Goal: Task Accomplishment & Management: Complete application form

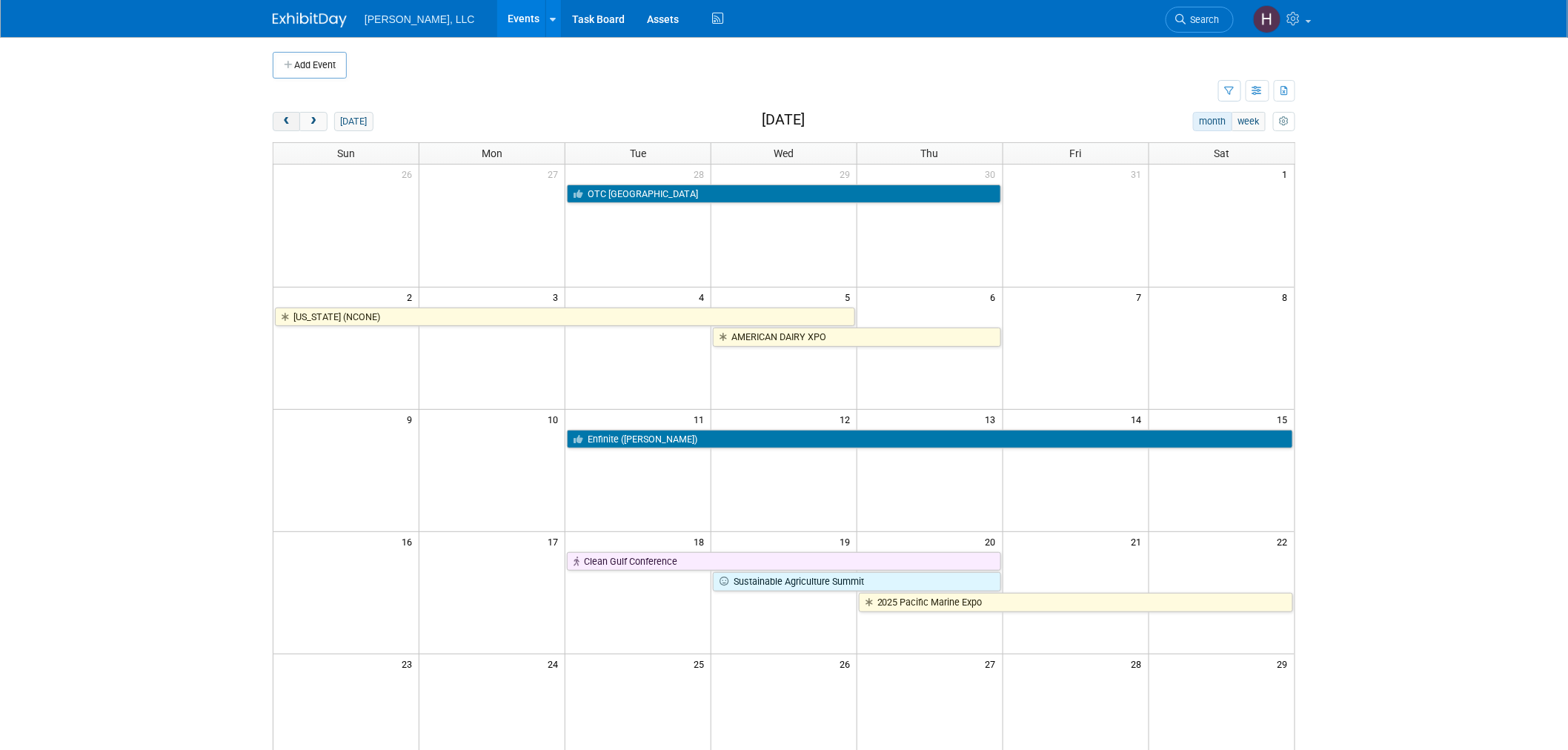
click at [282, 130] on button "prev" at bounding box center [287, 122] width 28 height 19
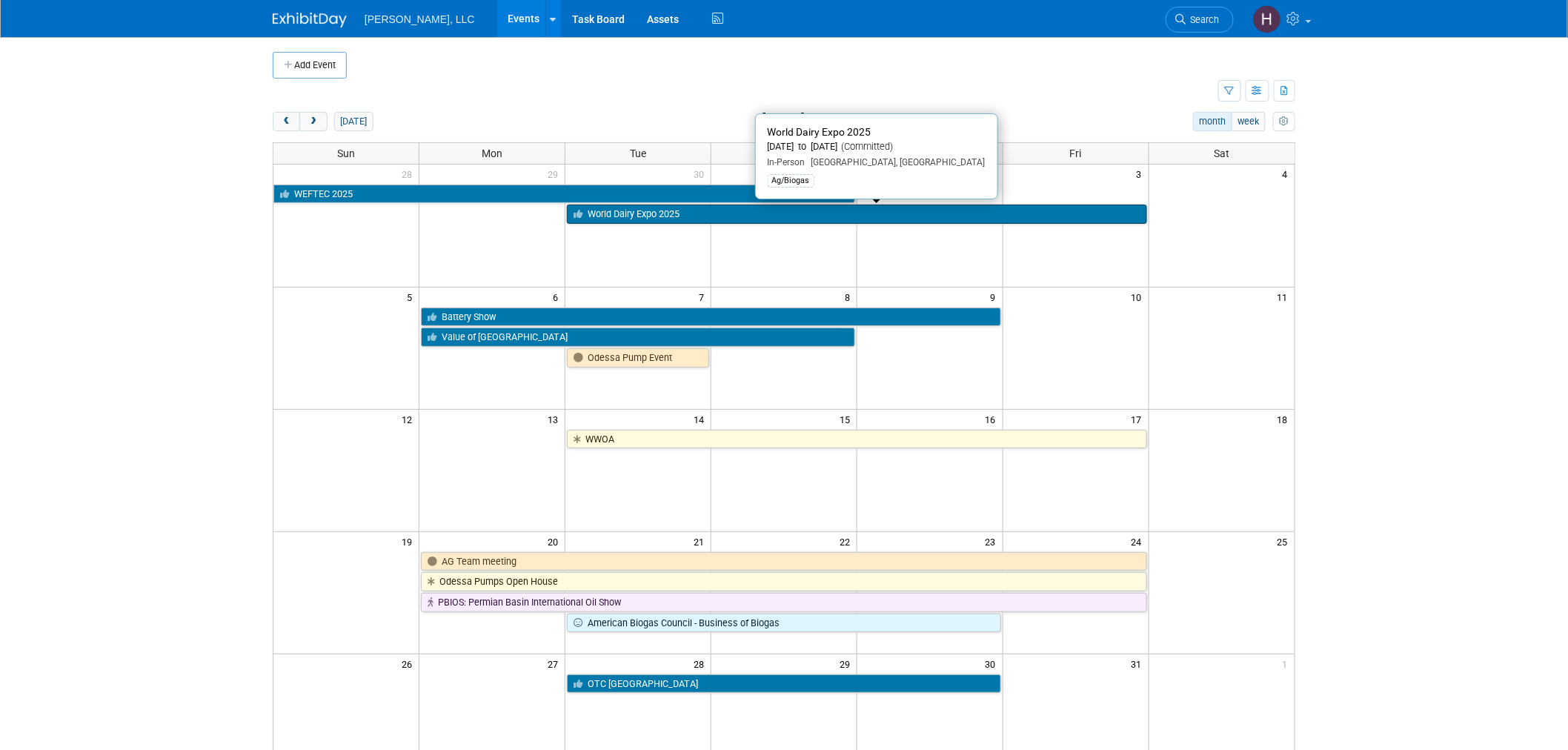
click at [618, 217] on link "World Dairy Expo 2025" at bounding box center [856, 213] width 579 height 19
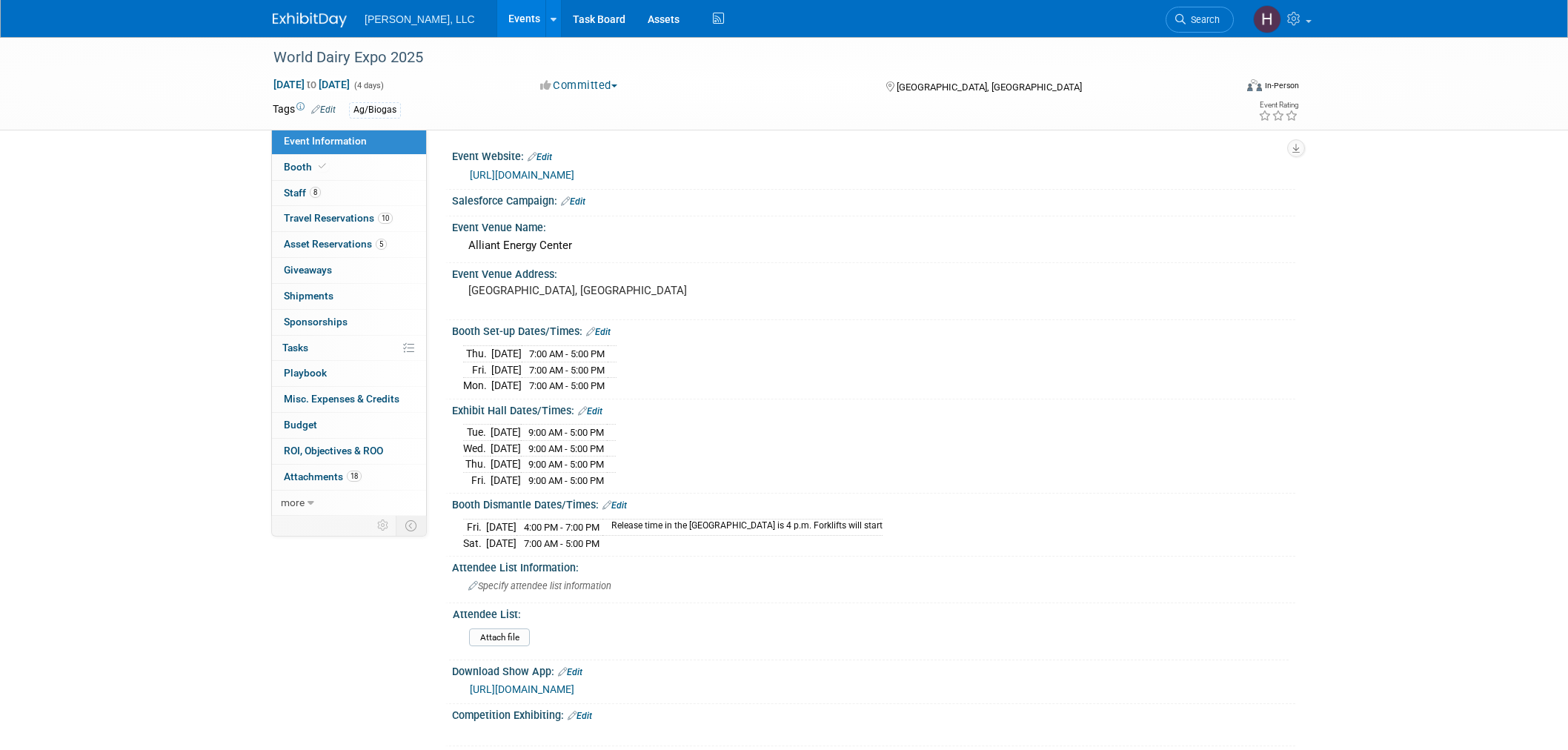
select select "Ag/Biogas"
click at [402, 221] on link "10 Travel Reservations 10" at bounding box center [349, 218] width 154 height 25
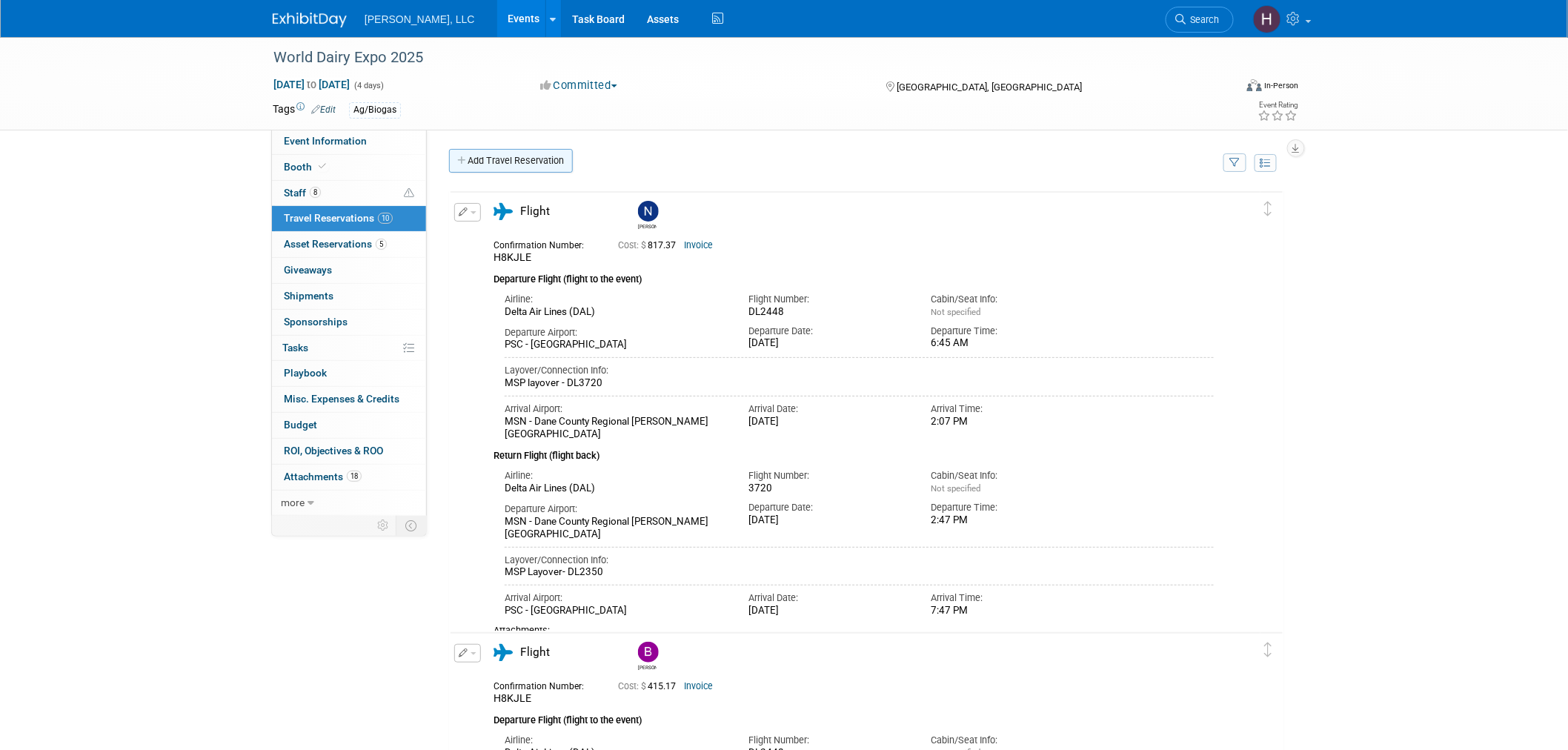
click at [497, 162] on link "Add Travel Reservation" at bounding box center [510, 162] width 123 height 24
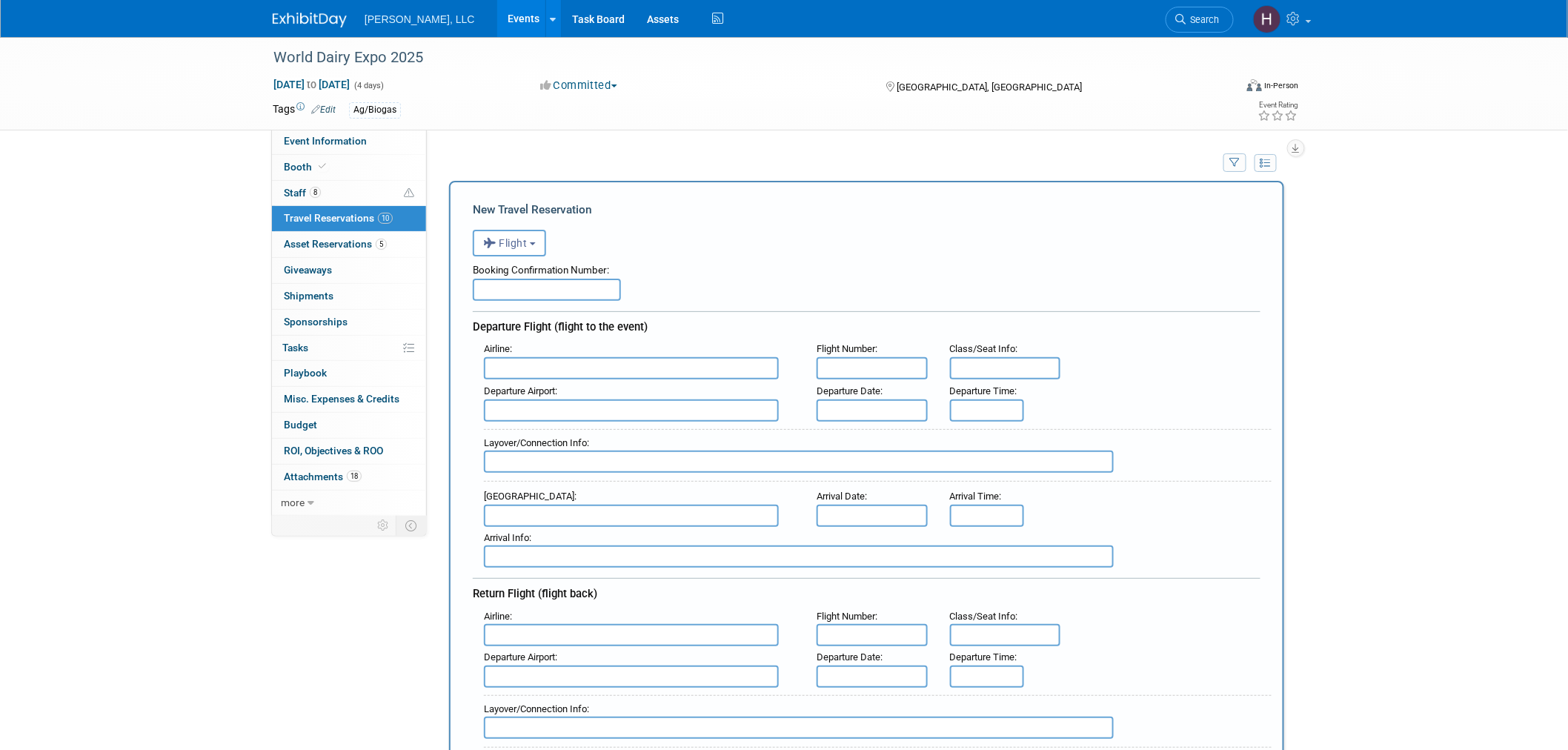
click at [500, 296] on input "text" at bounding box center [546, 290] width 148 height 22
paste input "AHFHBJ"
type input "AHFHBJ"
click at [971, 199] on div "New Travel Reservation <i class="fas fa-plane" style="padding: 6px 4px 6px 1px;…" at bounding box center [867, 735] width 835 height 1108
click at [968, 400] on input "8:00 AM" at bounding box center [987, 410] width 74 height 22
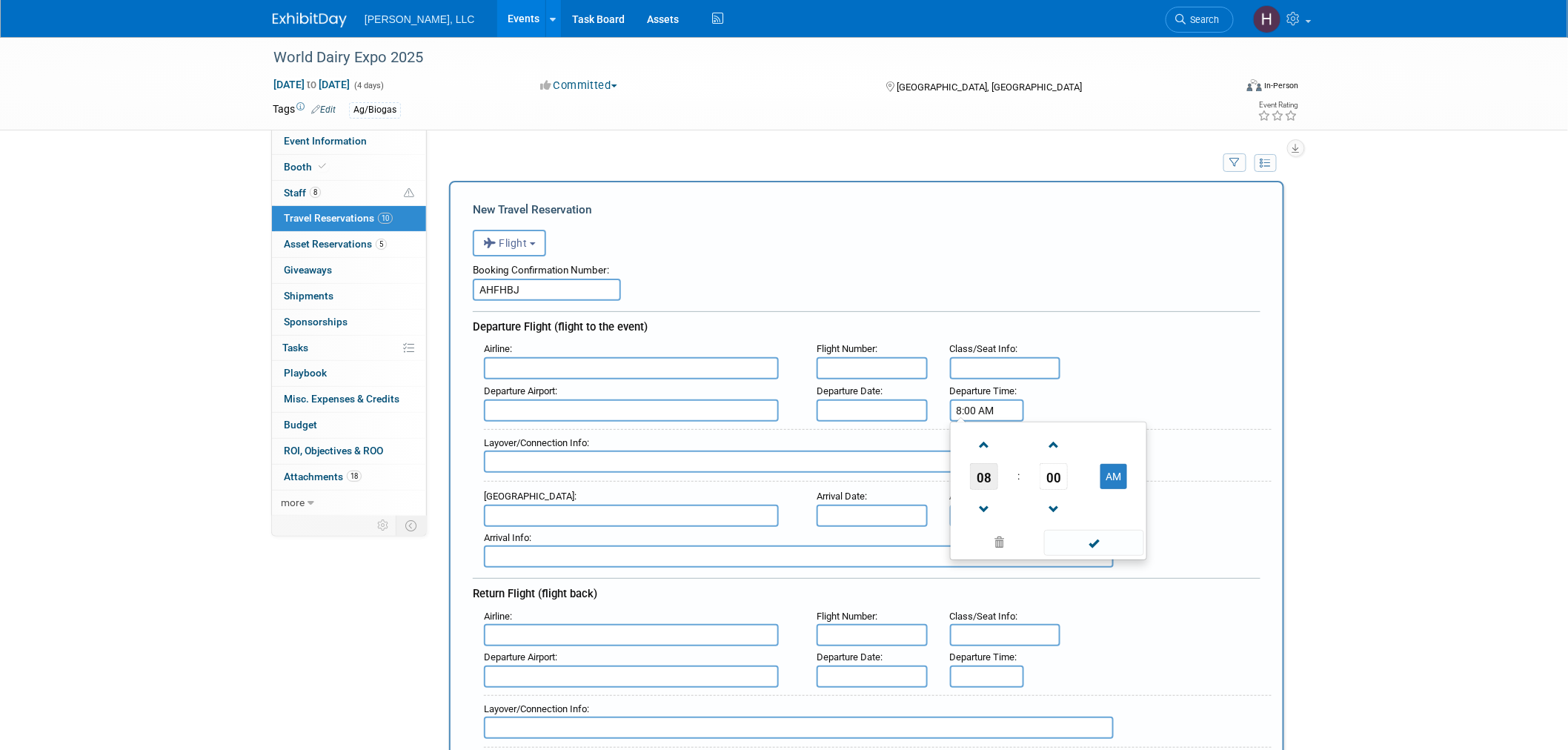
click at [980, 468] on span "08" at bounding box center [983, 476] width 28 height 27
click at [1114, 489] on td "07" at bounding box center [1119, 485] width 47 height 40
click at [983, 399] on input "7:00 AM" at bounding box center [987, 410] width 74 height 22
click at [1054, 463] on span "00" at bounding box center [1053, 476] width 28 height 27
click at [1026, 441] on td "05" at bounding box center [1024, 445] width 47 height 40
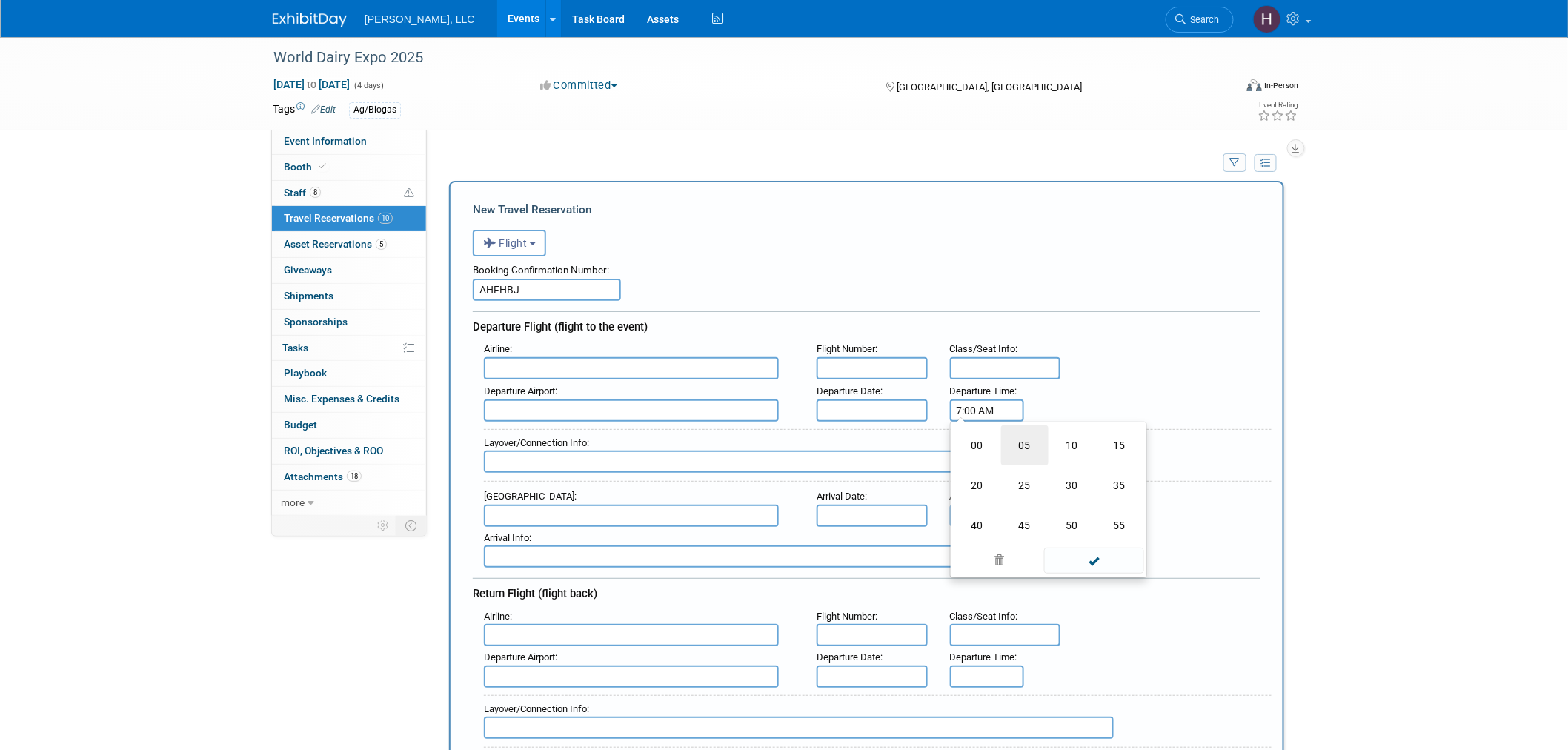
type input "7:05 AM"
drag, startPoint x: 1101, startPoint y: 537, endPoint x: 1069, endPoint y: 512, distance: 40.6
click at [1101, 537] on span at bounding box center [1094, 543] width 100 height 26
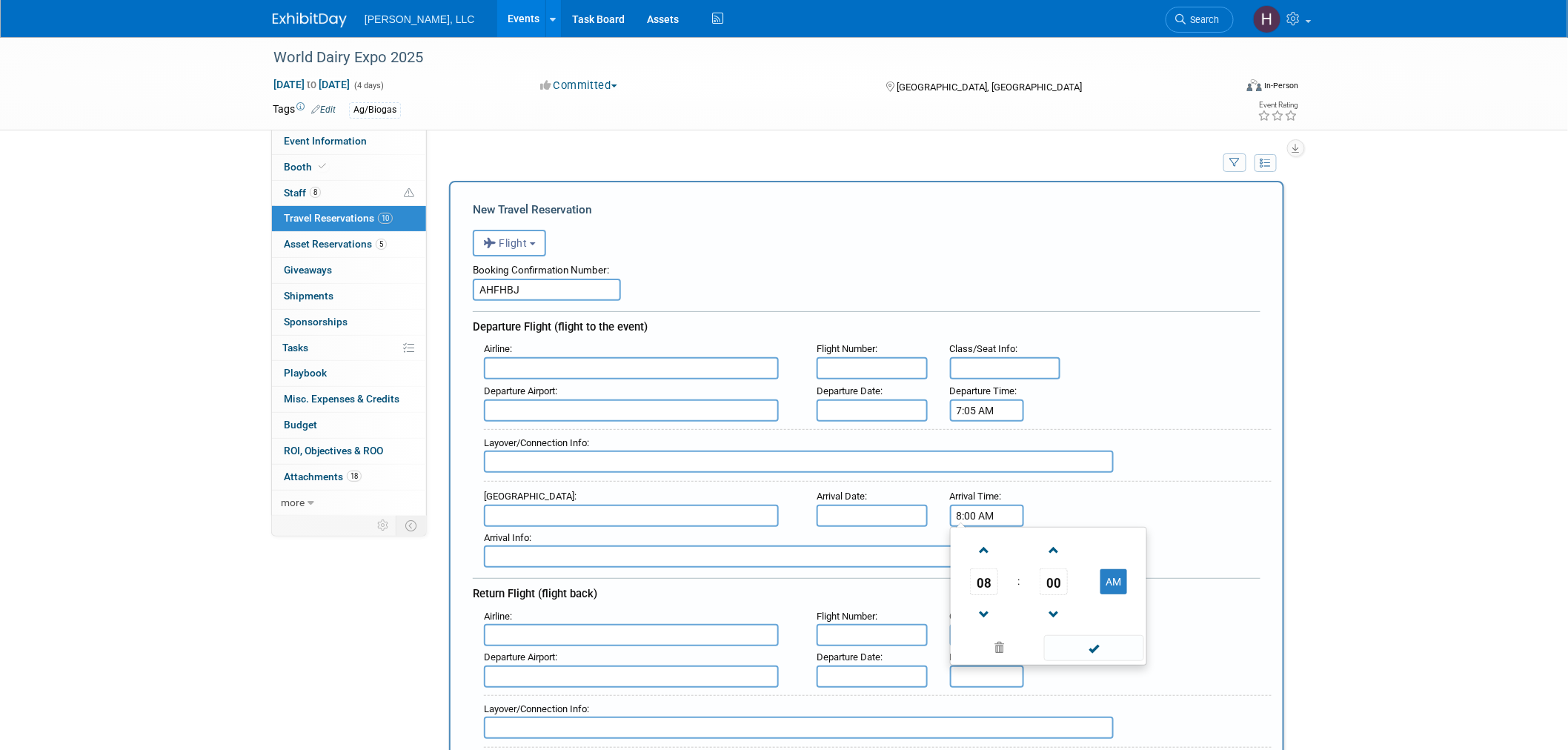
click at [996, 505] on input "8:00 AM" at bounding box center [987, 516] width 74 height 22
click at [983, 509] on input "8:00 AM" at bounding box center [987, 516] width 74 height 22
click at [1046, 580] on span "00" at bounding box center [1053, 581] width 28 height 27
click at [1116, 583] on td "35" at bounding box center [1119, 590] width 47 height 40
type input "8:35 AM"
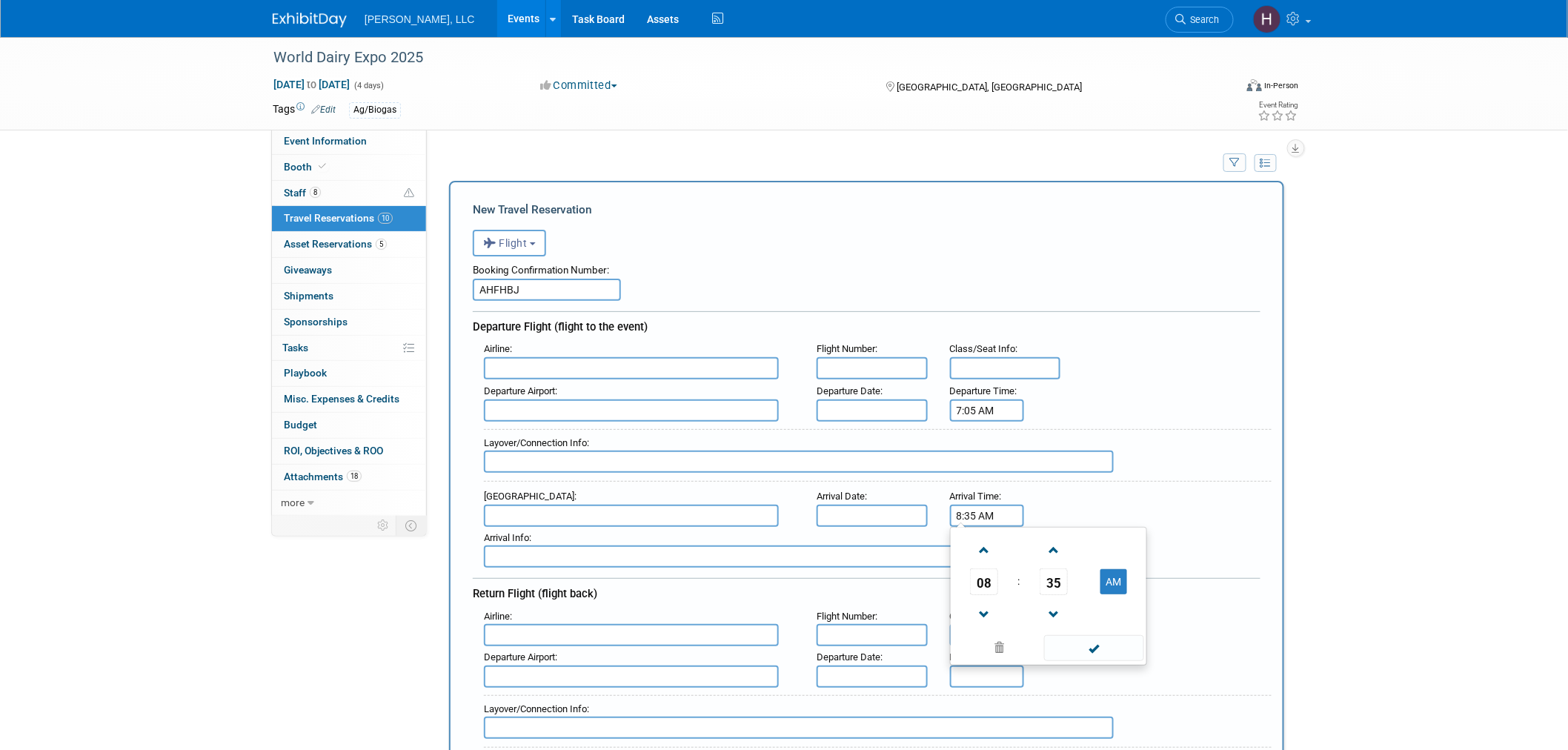
drag, startPoint x: 1113, startPoint y: 631, endPoint x: 1063, endPoint y: 591, distance: 64.0
click at [1112, 635] on span at bounding box center [1094, 648] width 100 height 26
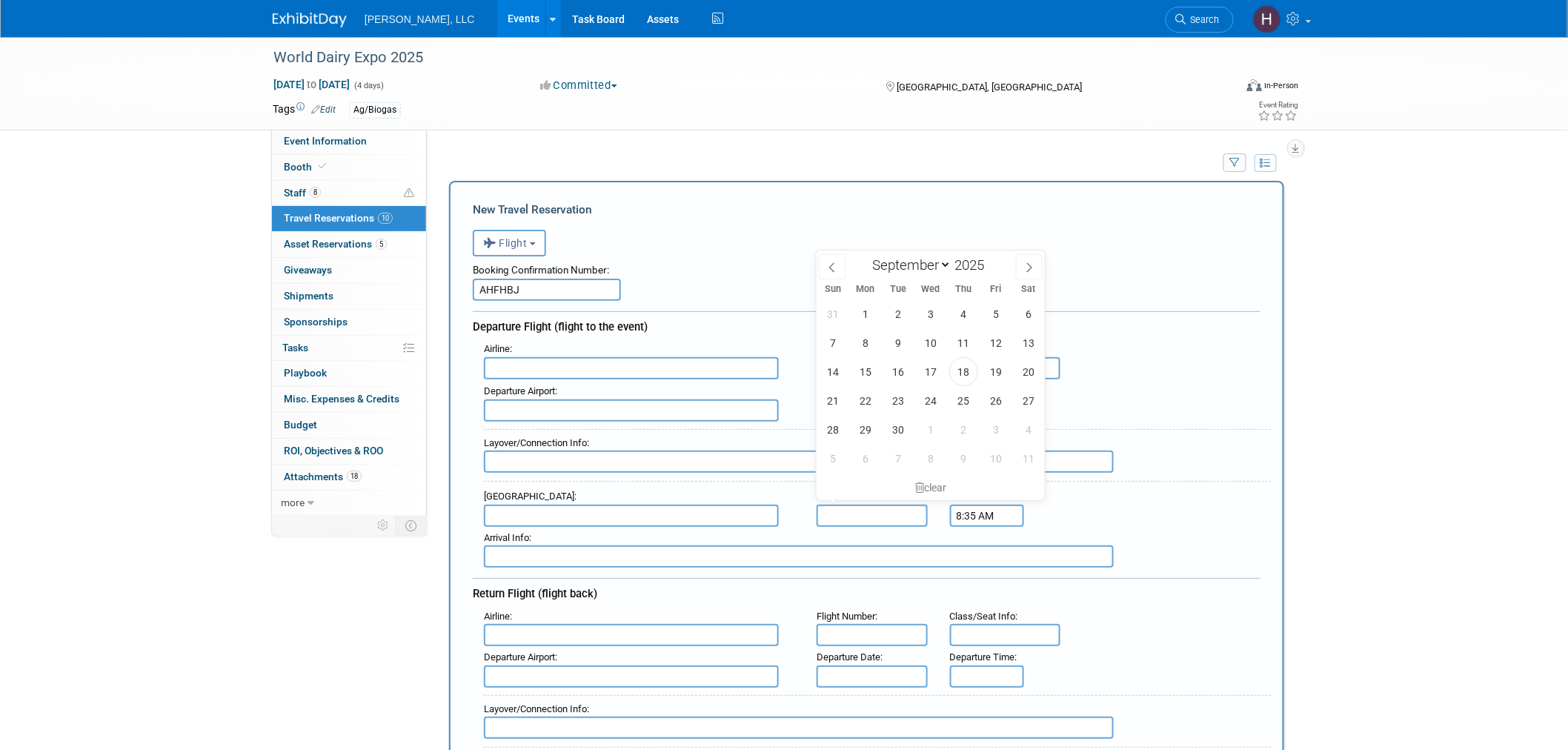
click at [873, 505] on input "text" at bounding box center [872, 516] width 111 height 22
click at [869, 425] on span "29" at bounding box center [866, 429] width 29 height 29
type input "Sep 29, 2025"
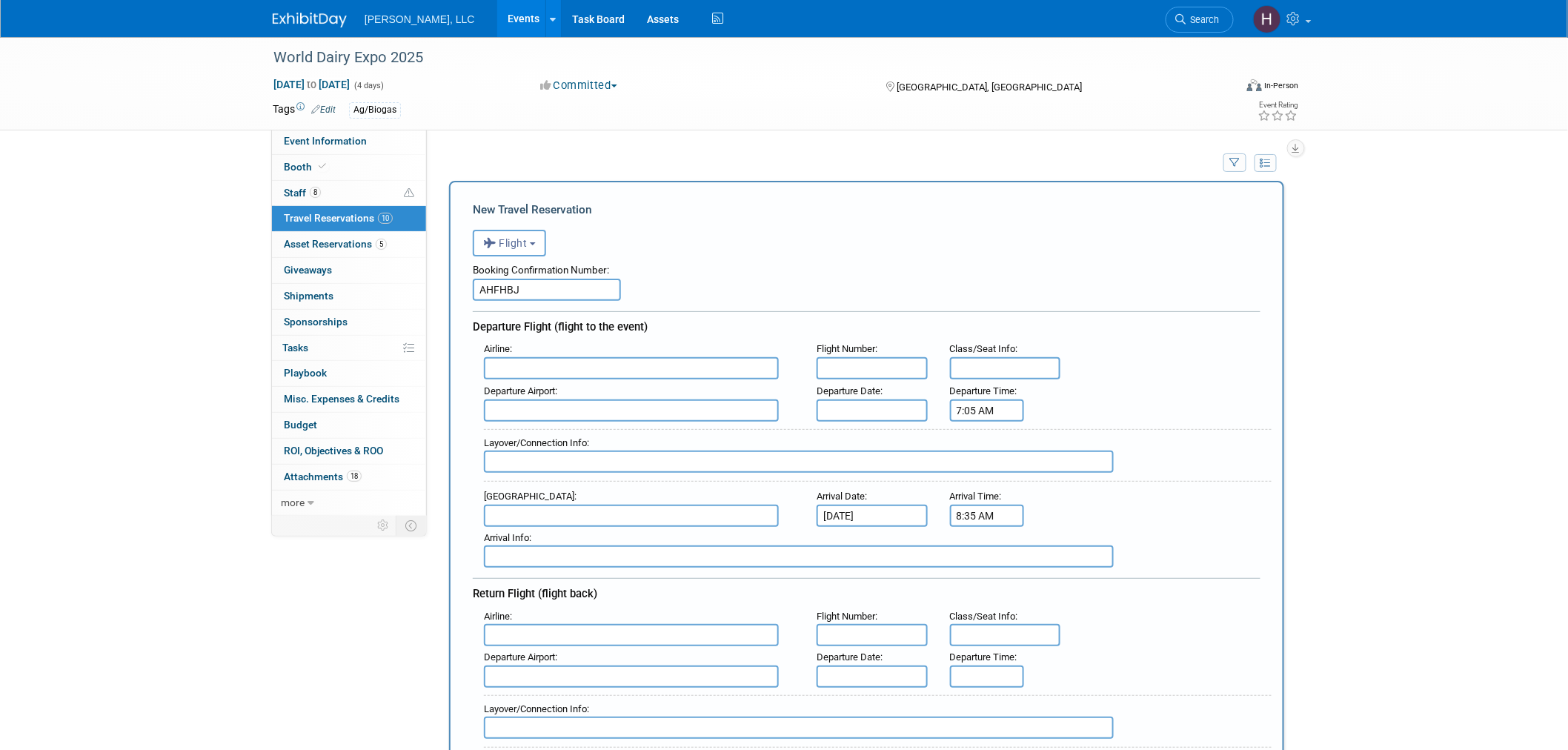
click at [860, 400] on input "text" at bounding box center [872, 410] width 111 height 22
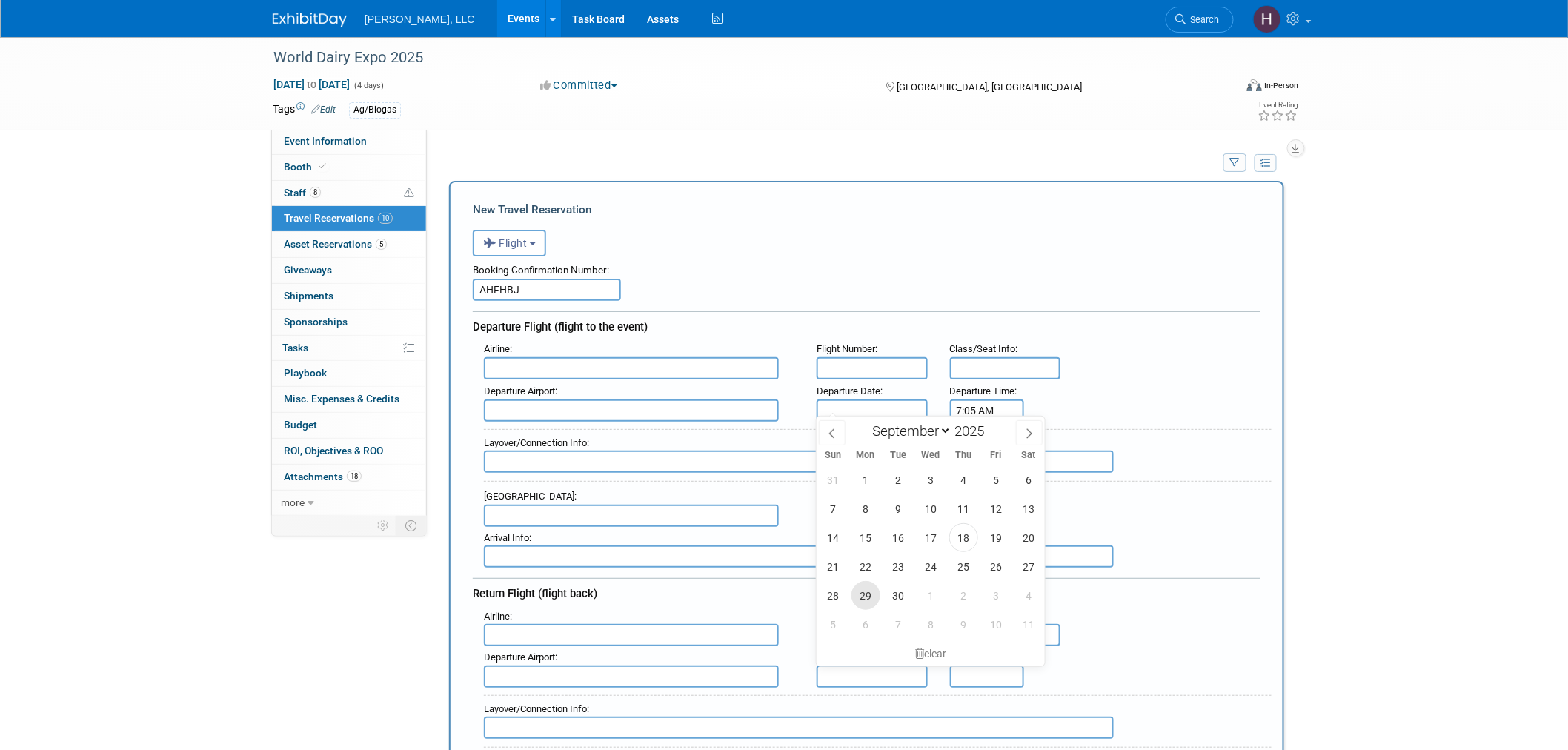
drag, startPoint x: 863, startPoint y: 593, endPoint x: 843, endPoint y: 517, distance: 78.6
click at [862, 590] on span "29" at bounding box center [866, 595] width 29 height 29
type input "Sep 29, 2025"
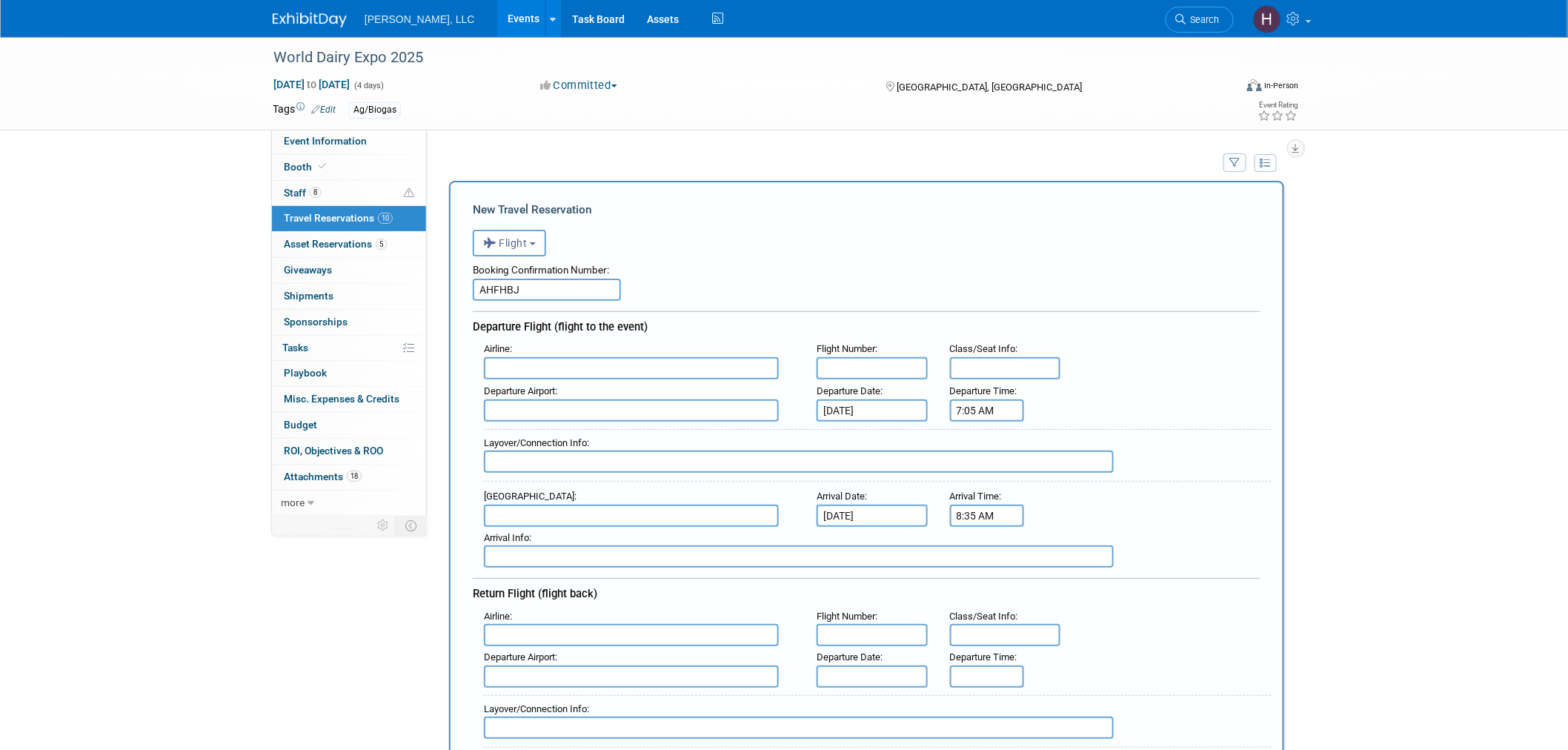
click at [539, 362] on input "text" at bounding box center [631, 369] width 295 height 22
click at [533, 388] on strong "Southwest" at bounding box center [513, 392] width 45 height 11
type input "Southwest Airlines (SWA)"
click at [862, 363] on input "text" at bounding box center [872, 369] width 111 height 22
paste input "3643"
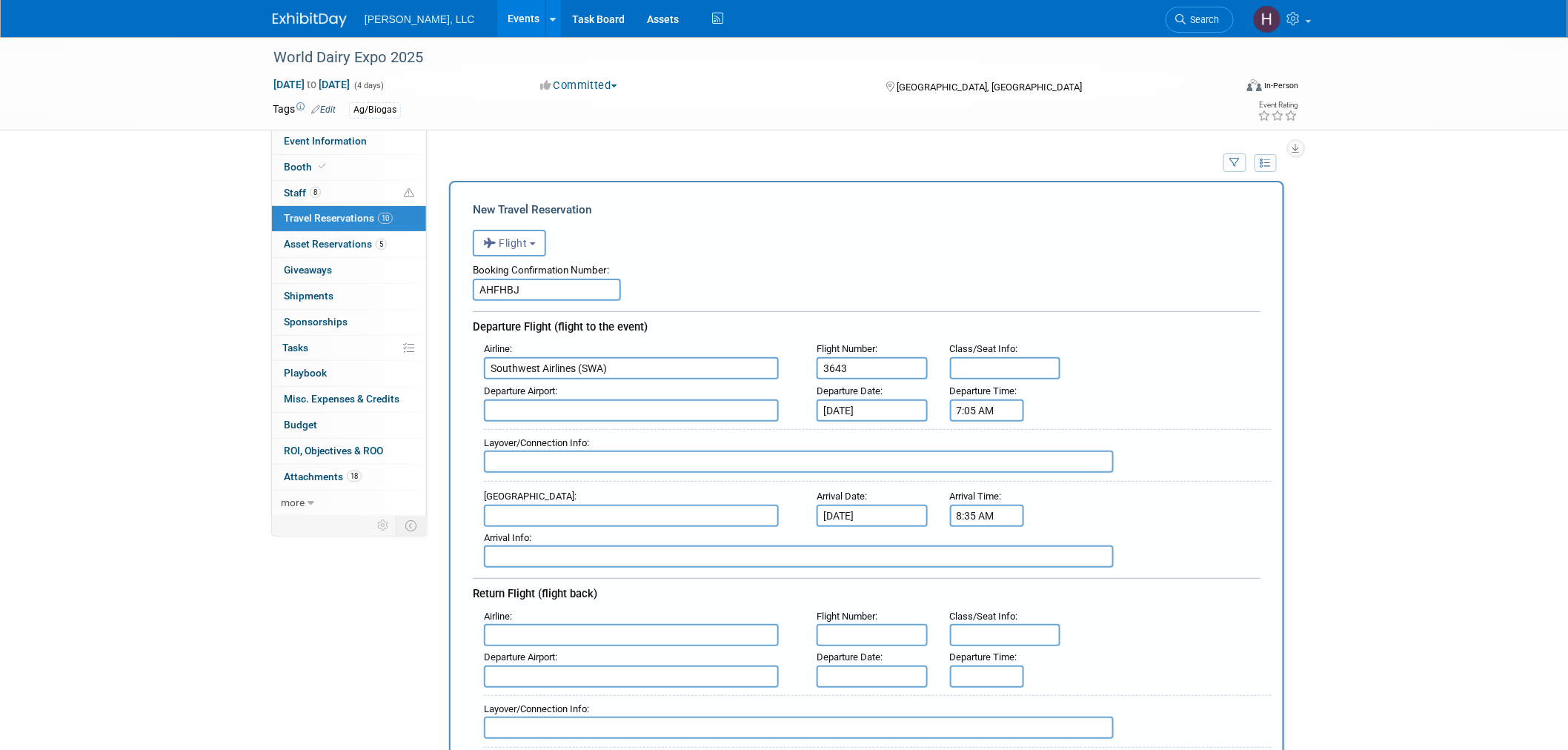
type input "3643"
click at [487, 406] on input "text" at bounding box center [631, 410] width 295 height 22
click at [495, 422] on span "MSP - Minneapolis-St Paul International/Wold-Chamberlain Airport" at bounding box center [638, 440] width 308 height 35
type input "MSP - Minneapolis-St Paul International/Wold-Chamberlain Airport"
click at [502, 510] on input "text" at bounding box center [631, 516] width 295 height 22
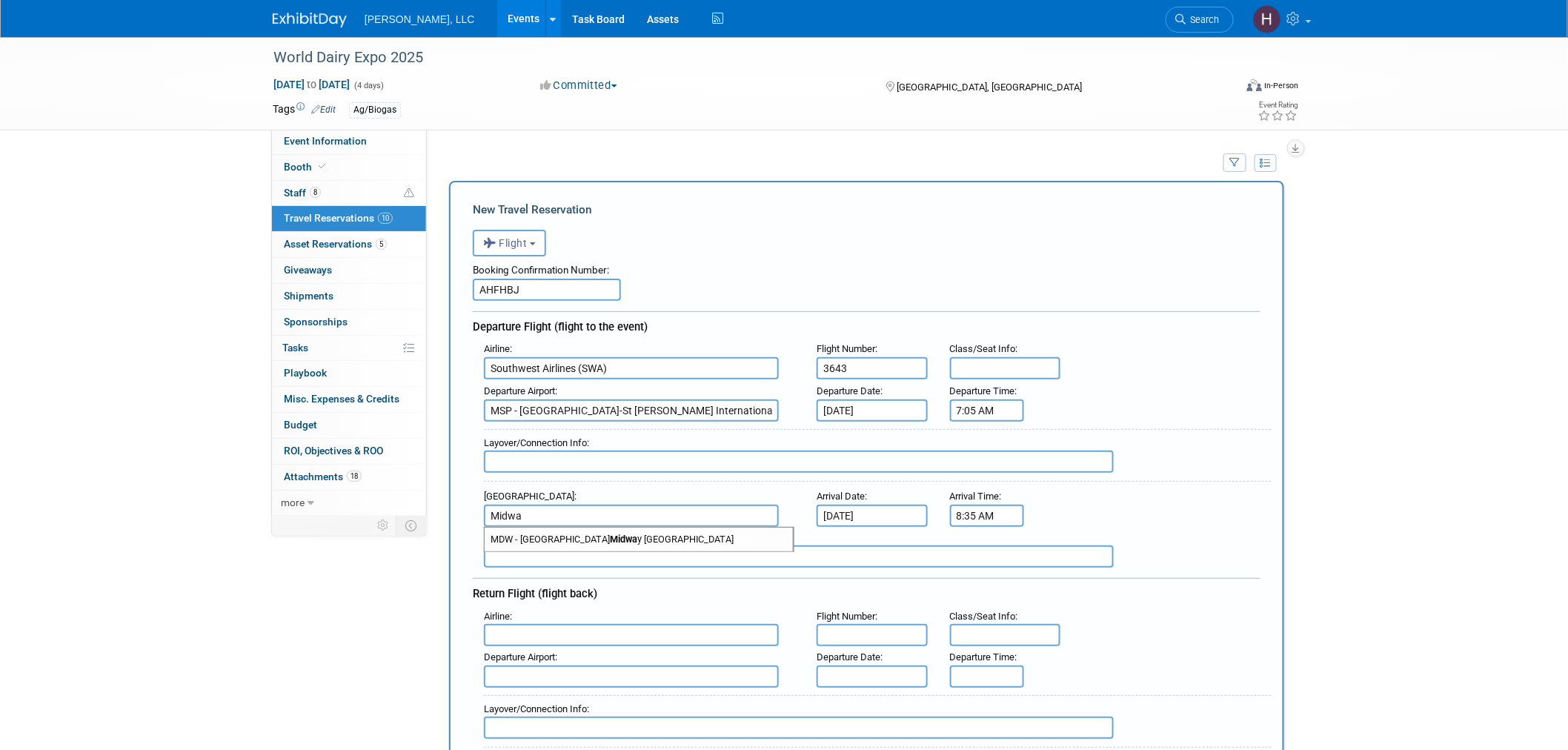
click at [537, 531] on span "MDW - Chicago Midwa y International Airport" at bounding box center [638, 540] width 308 height 24
type input "MDW - Chicago Midway International Airport"
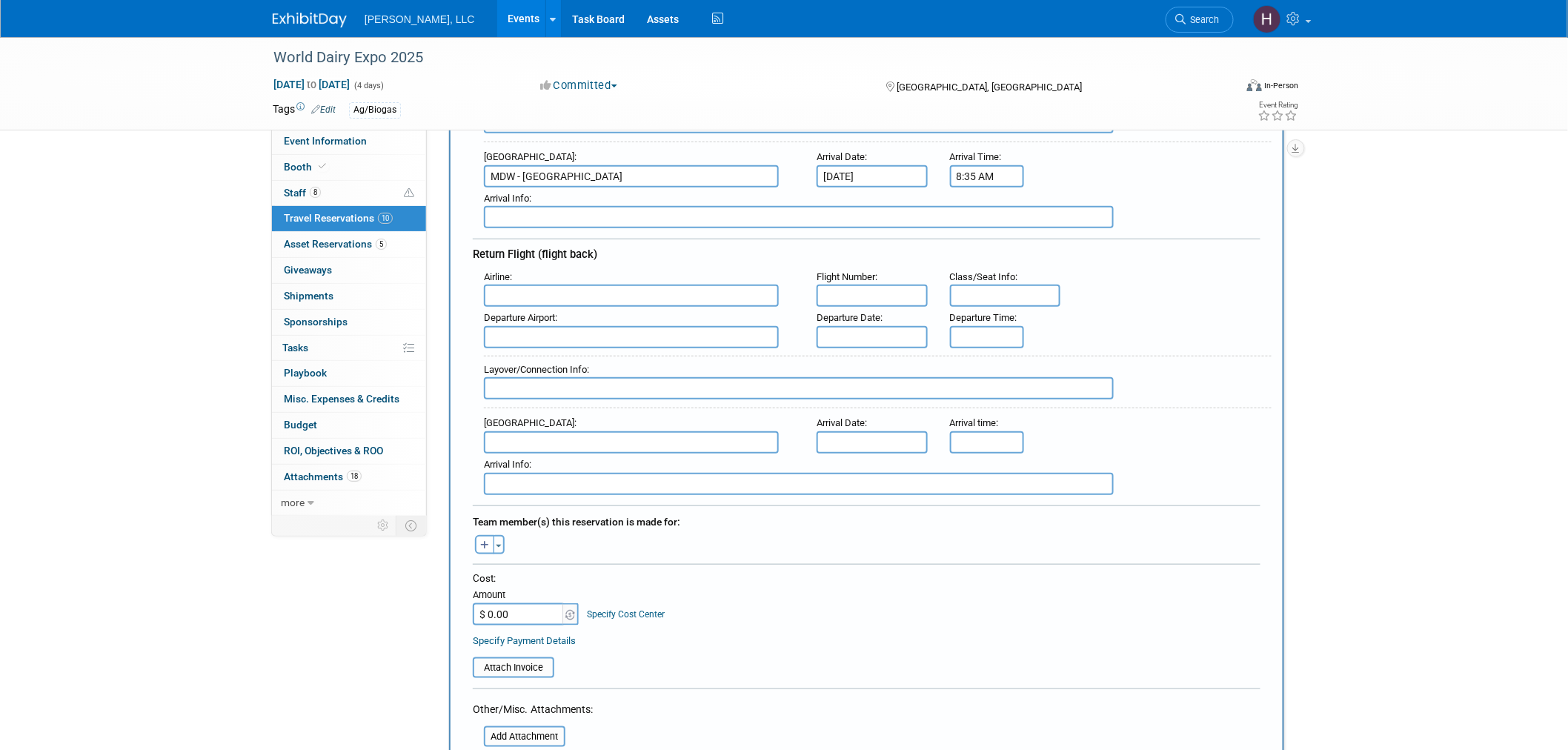
scroll to position [411, 0]
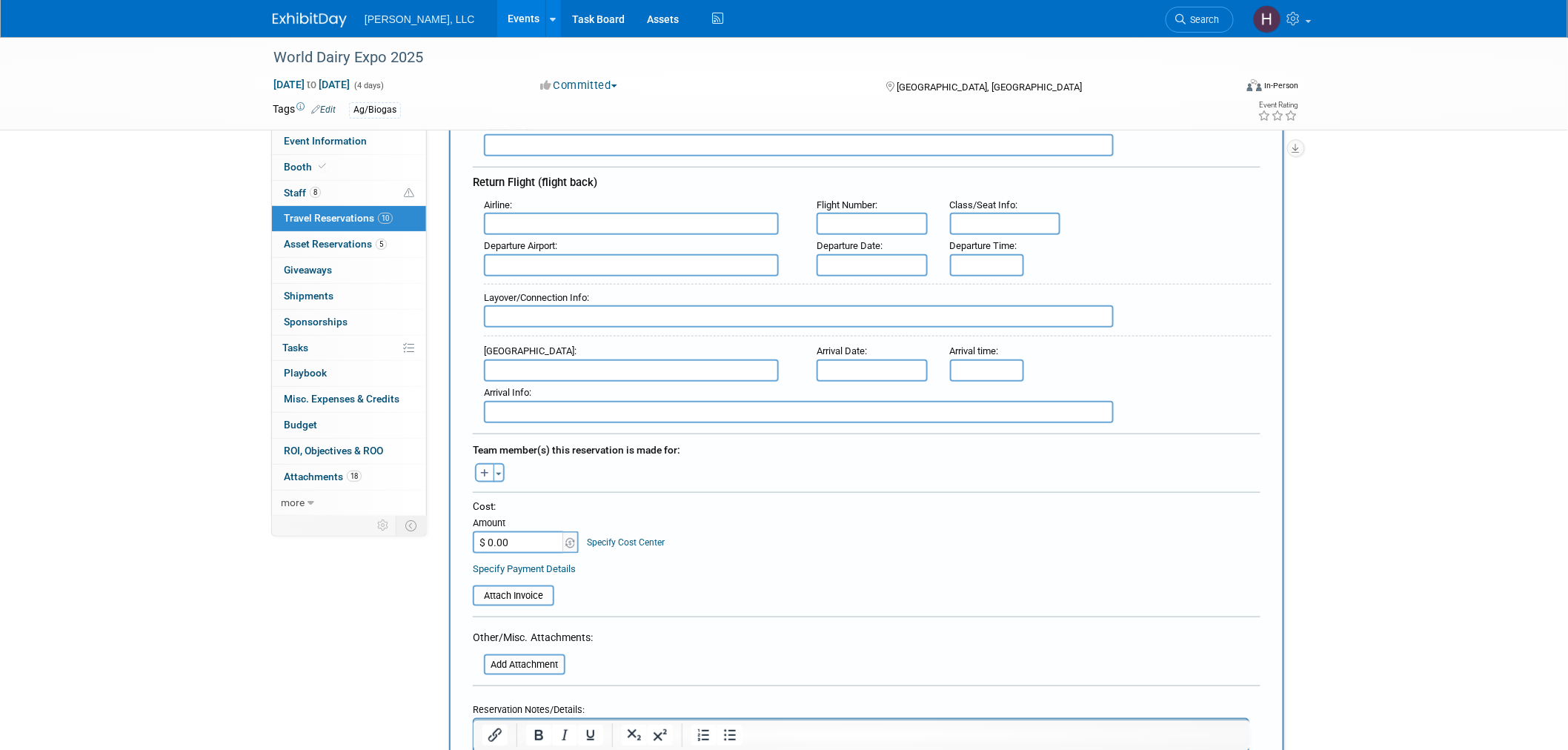
click at [528, 532] on input "$ 0.00" at bounding box center [519, 543] width 93 height 22
paste input "291.48"
type input "$ 291.48"
click at [514, 586] on form "<i class="fas fa-plane" style="padding: 6px 4px 6px 1px;"></i> Flight <i class=…" at bounding box center [866, 336] width 788 height 1051
click at [516, 587] on input "file" at bounding box center [465, 595] width 176 height 18
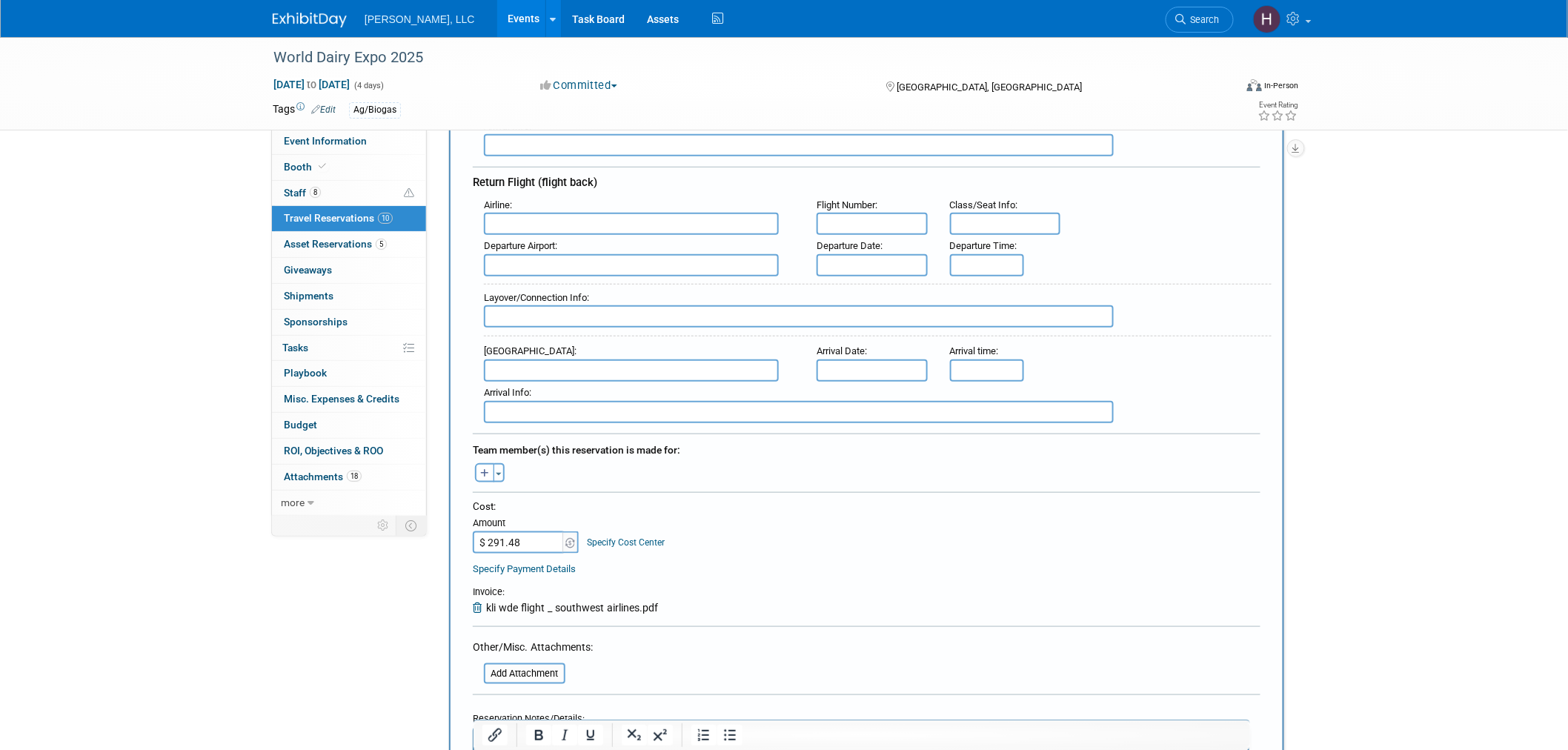
scroll to position [658, 0]
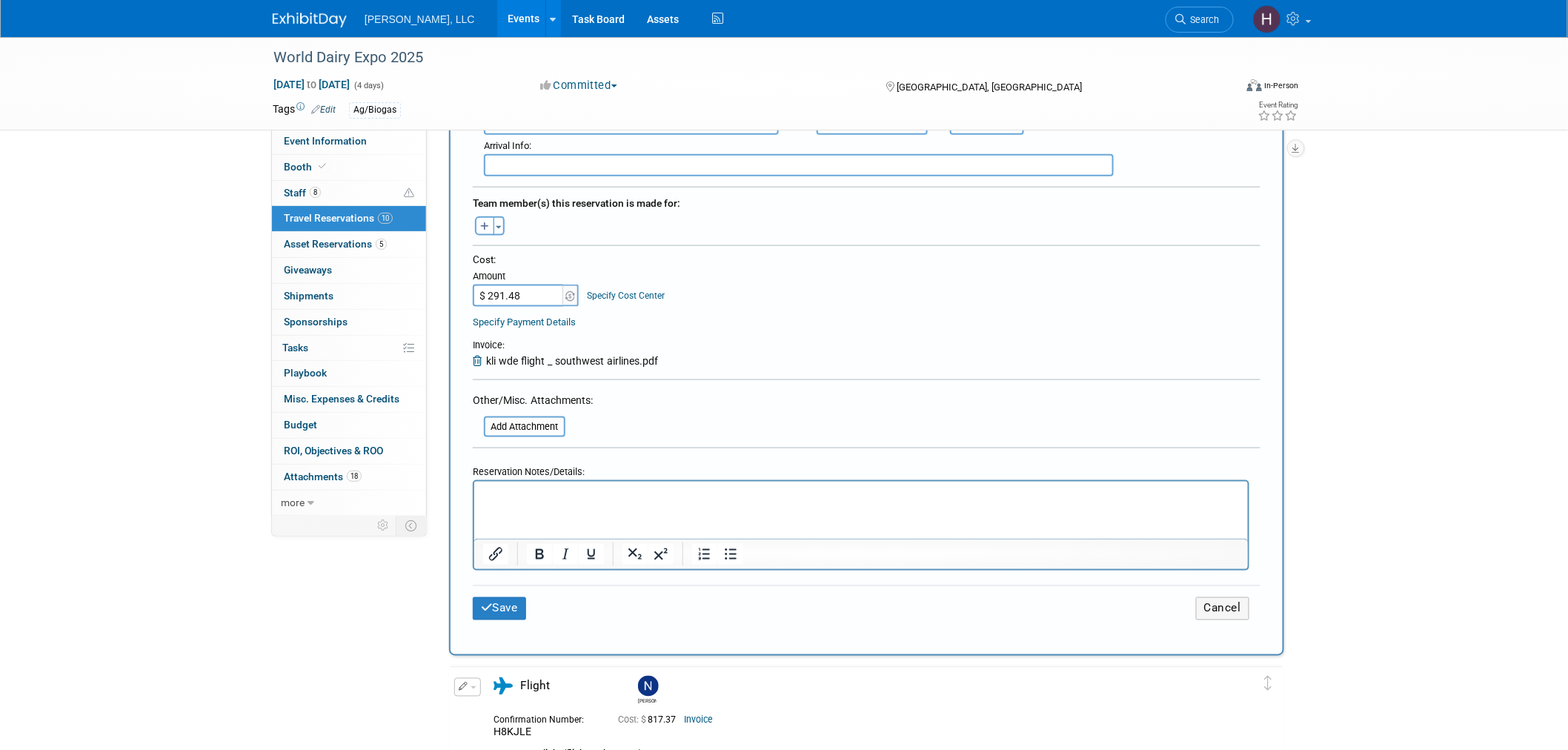
click at [486, 223] on icon "button" at bounding box center [484, 227] width 9 height 9
select select
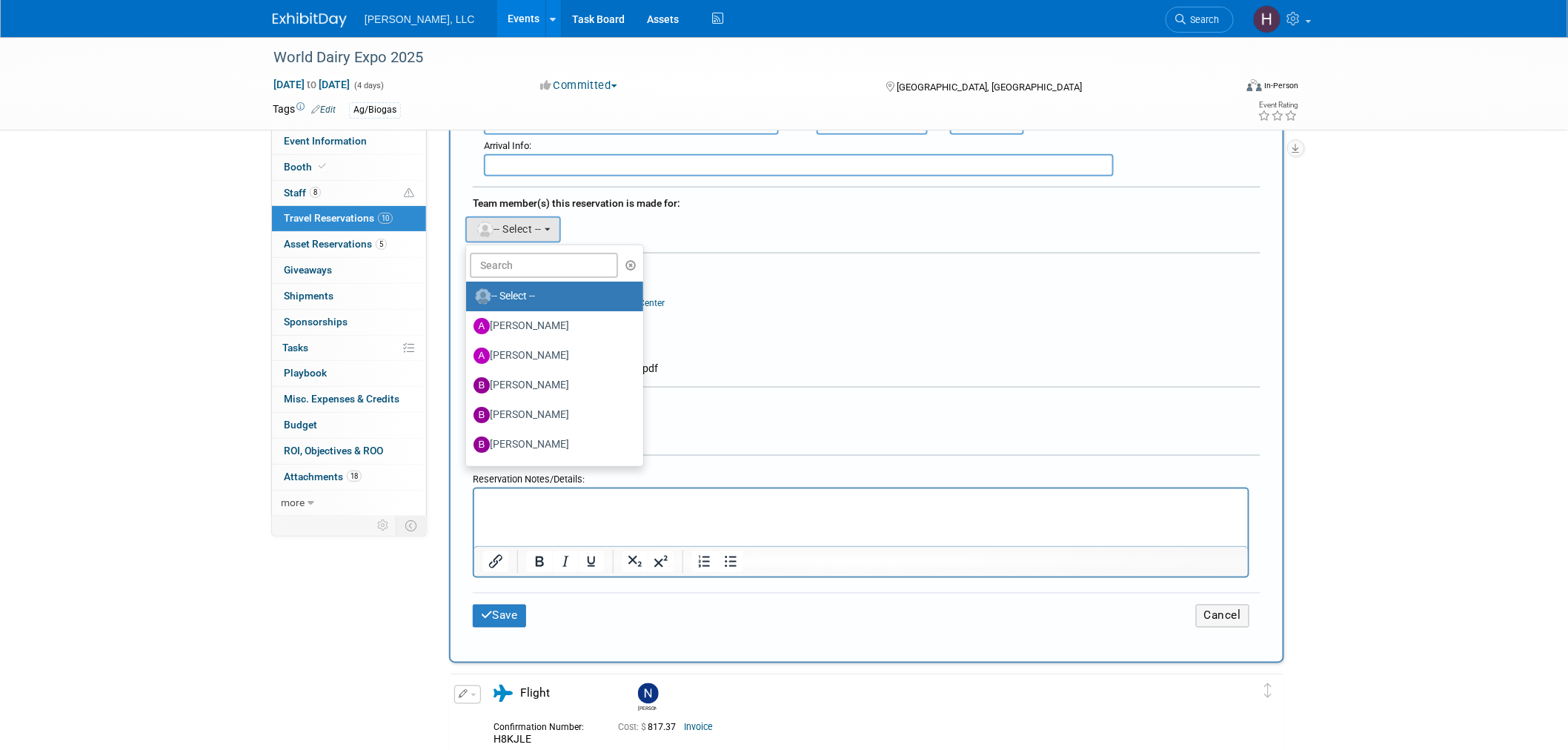
click at [921, 285] on div "Cost: Amount $ 291.48 Specify Cost Center Cost Center -- Not Specified --" at bounding box center [866, 287] width 788 height 54
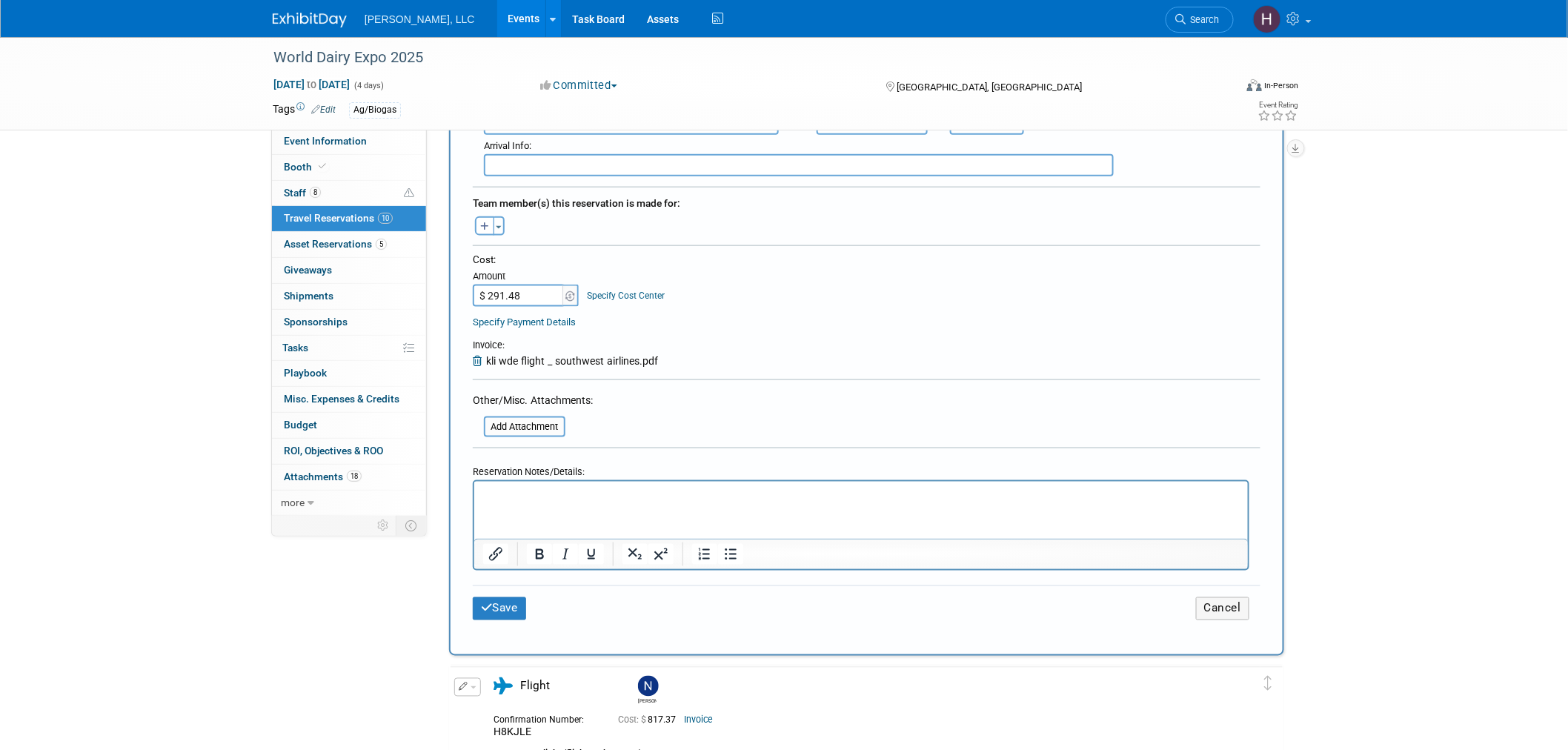
click at [585, 481] on html at bounding box center [860, 491] width 774 height 21
click at [523, 501] on p "Kaley FLight to WEFTEC" at bounding box center [860, 495] width 756 height 16
drag, startPoint x: 502, startPoint y: 602, endPoint x: 502, endPoint y: 590, distance: 12.0
click at [502, 601] on div "Save Cancel" at bounding box center [866, 609] width 788 height 46
click at [502, 598] on button "Save" at bounding box center [498, 609] width 53 height 23
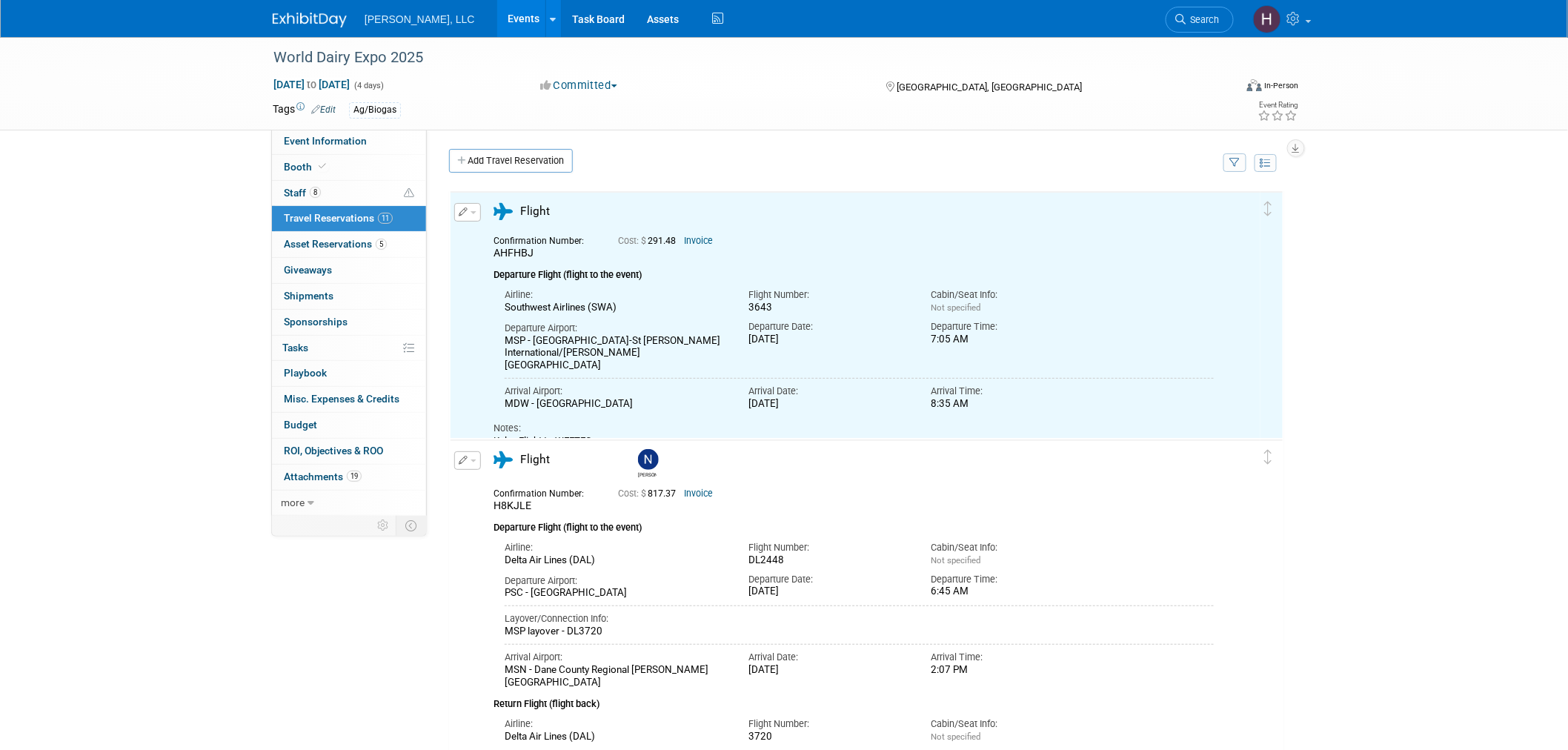
scroll to position [0, 0]
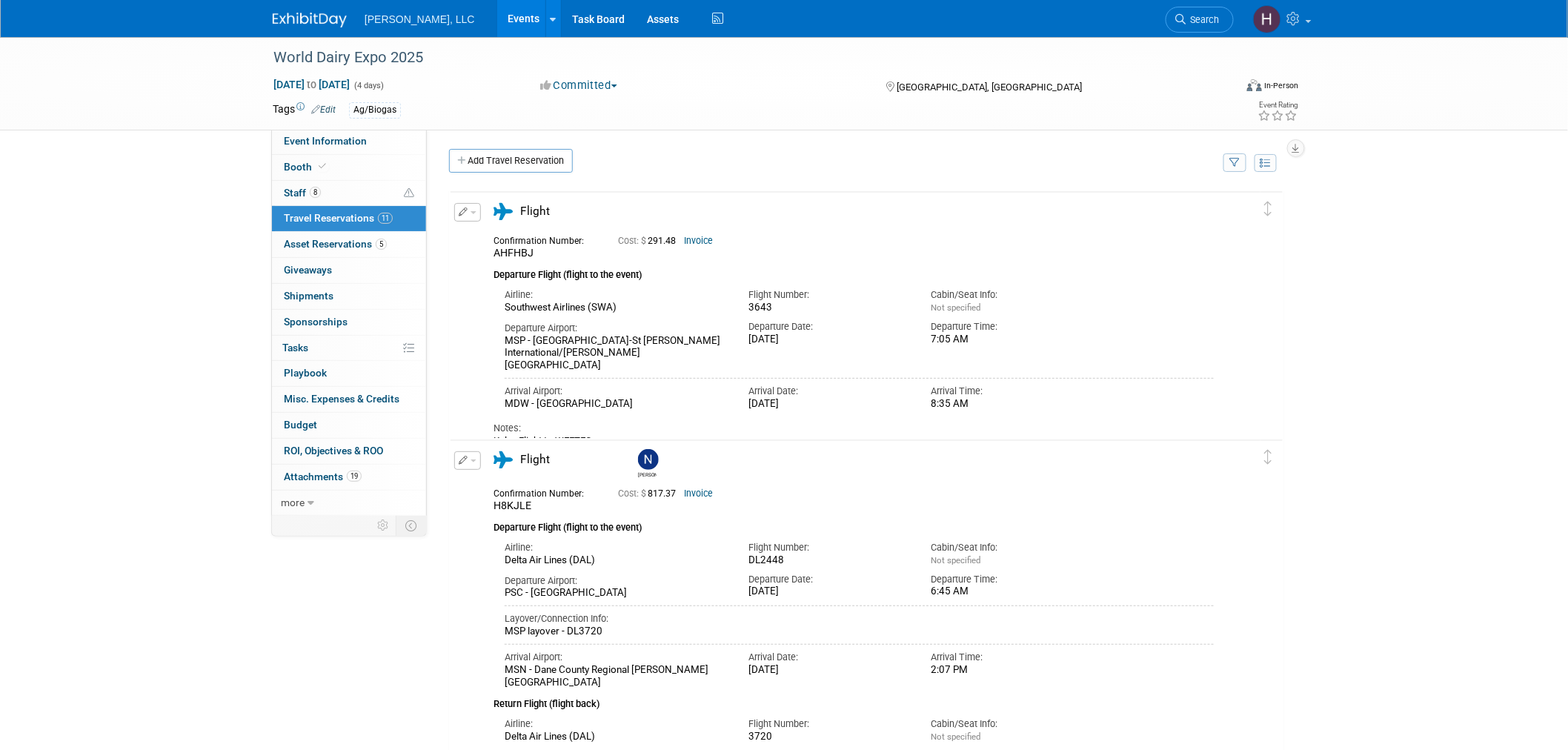
click at [497, 13] on link "Events" at bounding box center [524, 19] width 54 height 37
